Goal: Information Seeking & Learning: Learn about a topic

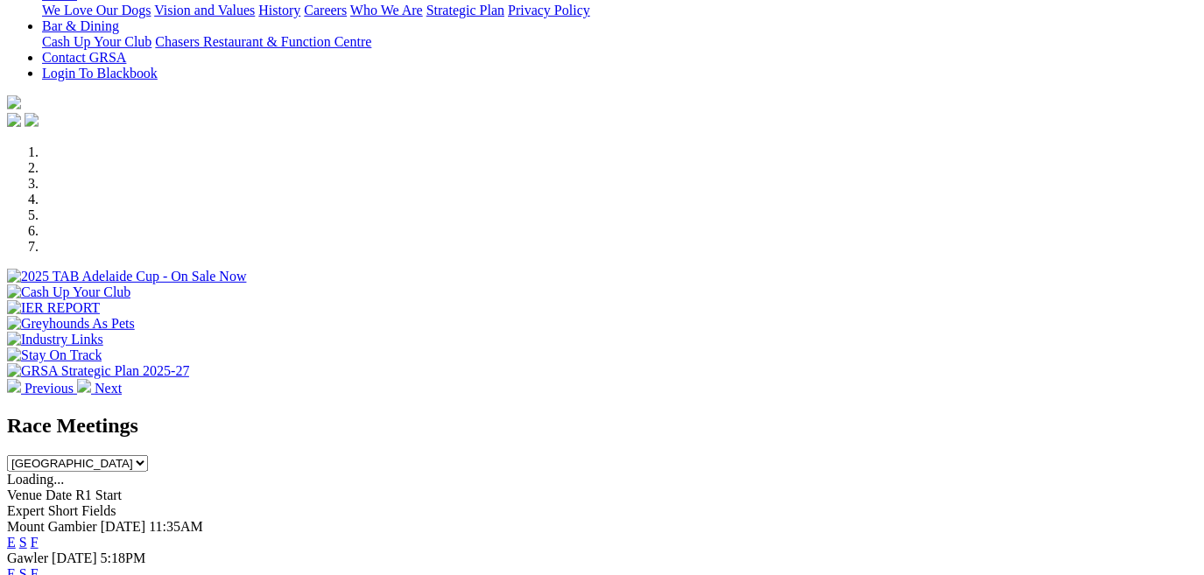
scroll to position [497, 0]
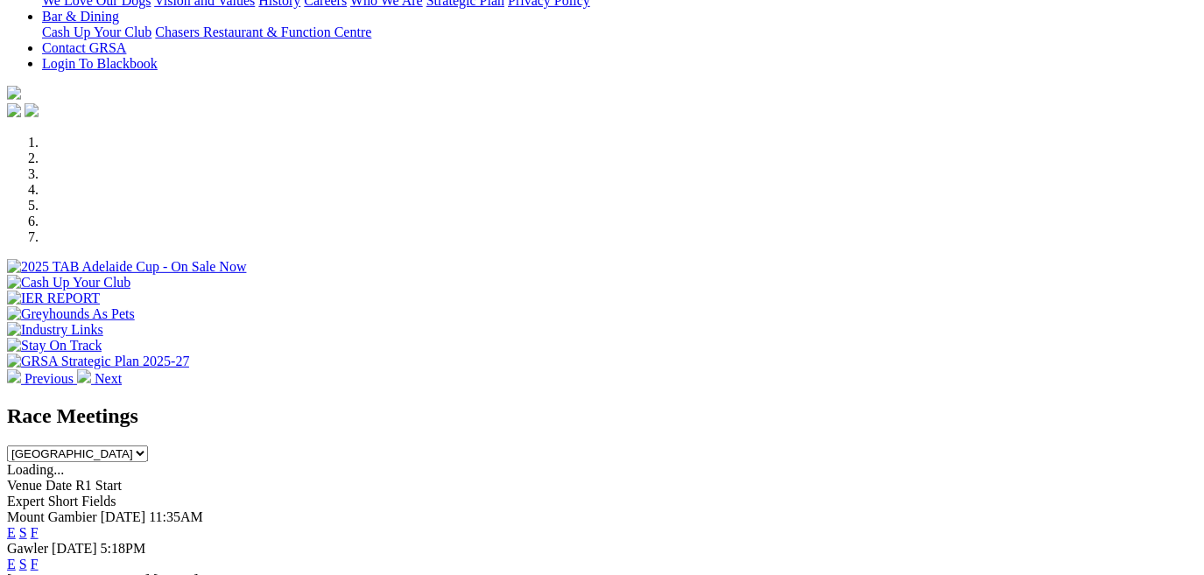
click at [16, 557] on link "E" at bounding box center [11, 564] width 9 height 15
